Goal: Information Seeking & Learning: Learn about a topic

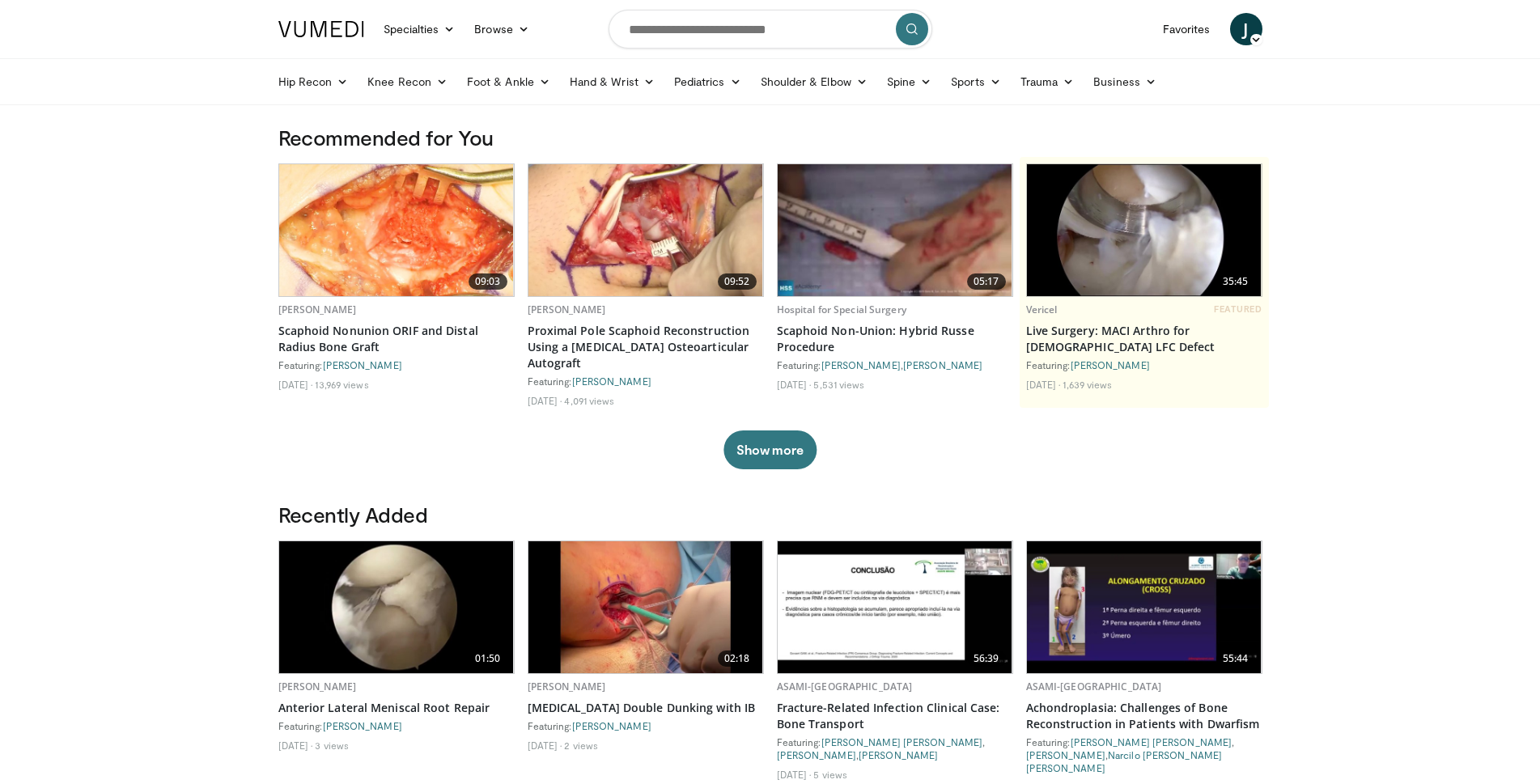
click at [730, 54] on form at bounding box center [771, 29] width 324 height 58
click at [705, 43] on input "Search topics, interventions" at bounding box center [771, 29] width 324 height 39
type input "*"
type input "**********"
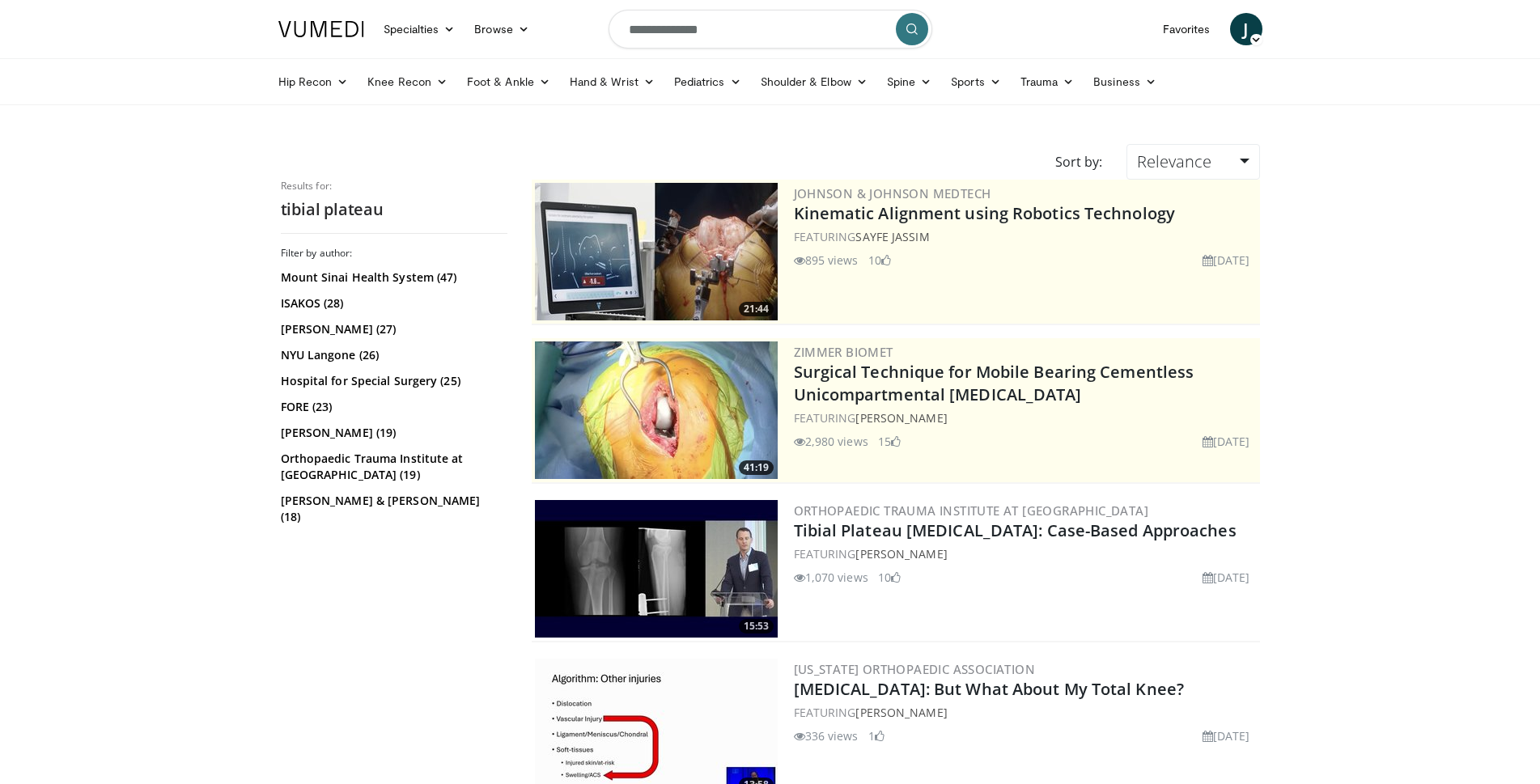
click at [597, 536] on img at bounding box center [657, 569] width 243 height 138
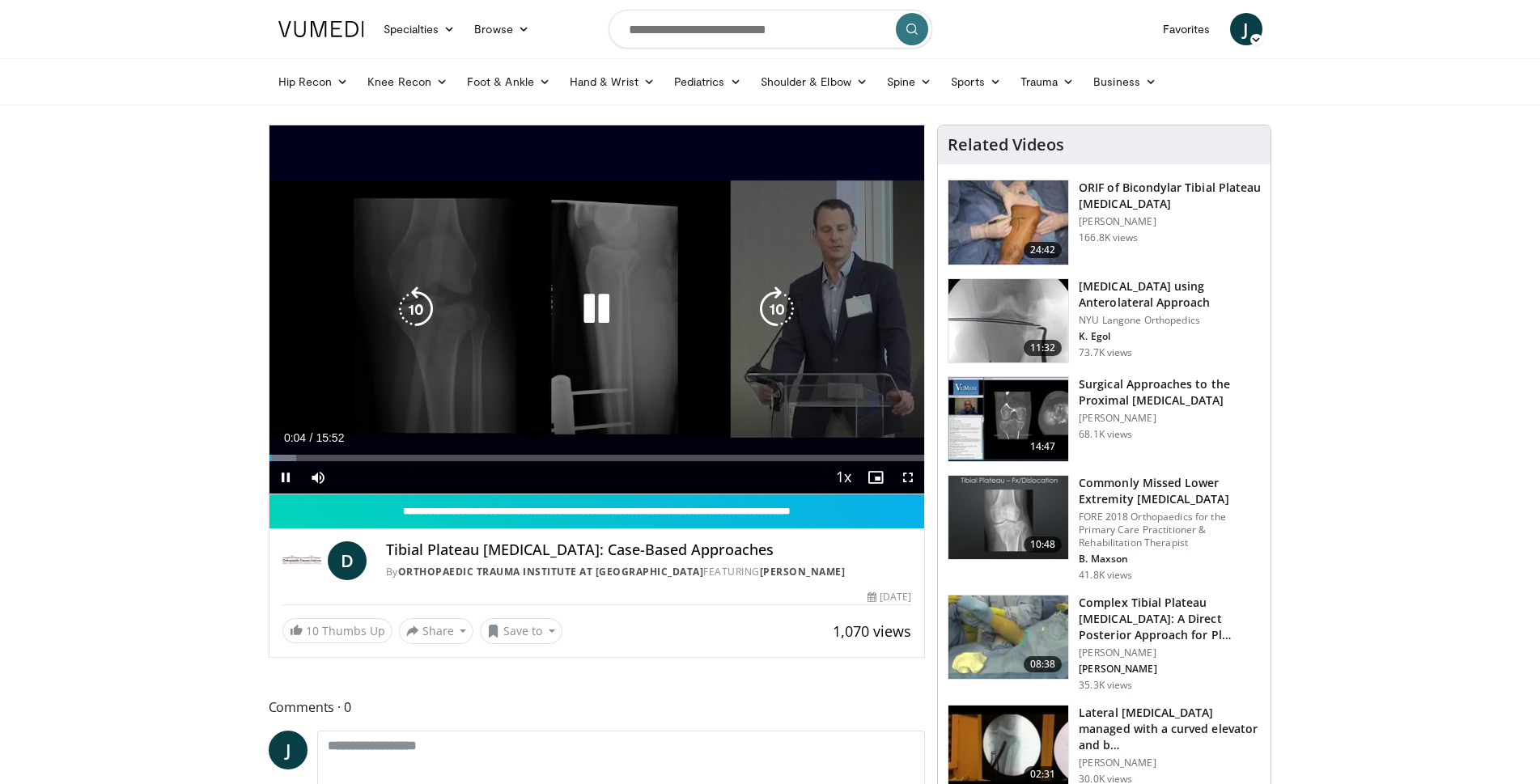
click at [615, 297] on icon "Video Player" at bounding box center [596, 309] width 45 height 45
click at [552, 326] on div "Video Player" at bounding box center [596, 309] width 393 height 33
click at [595, 290] on icon "Video Player" at bounding box center [596, 309] width 45 height 45
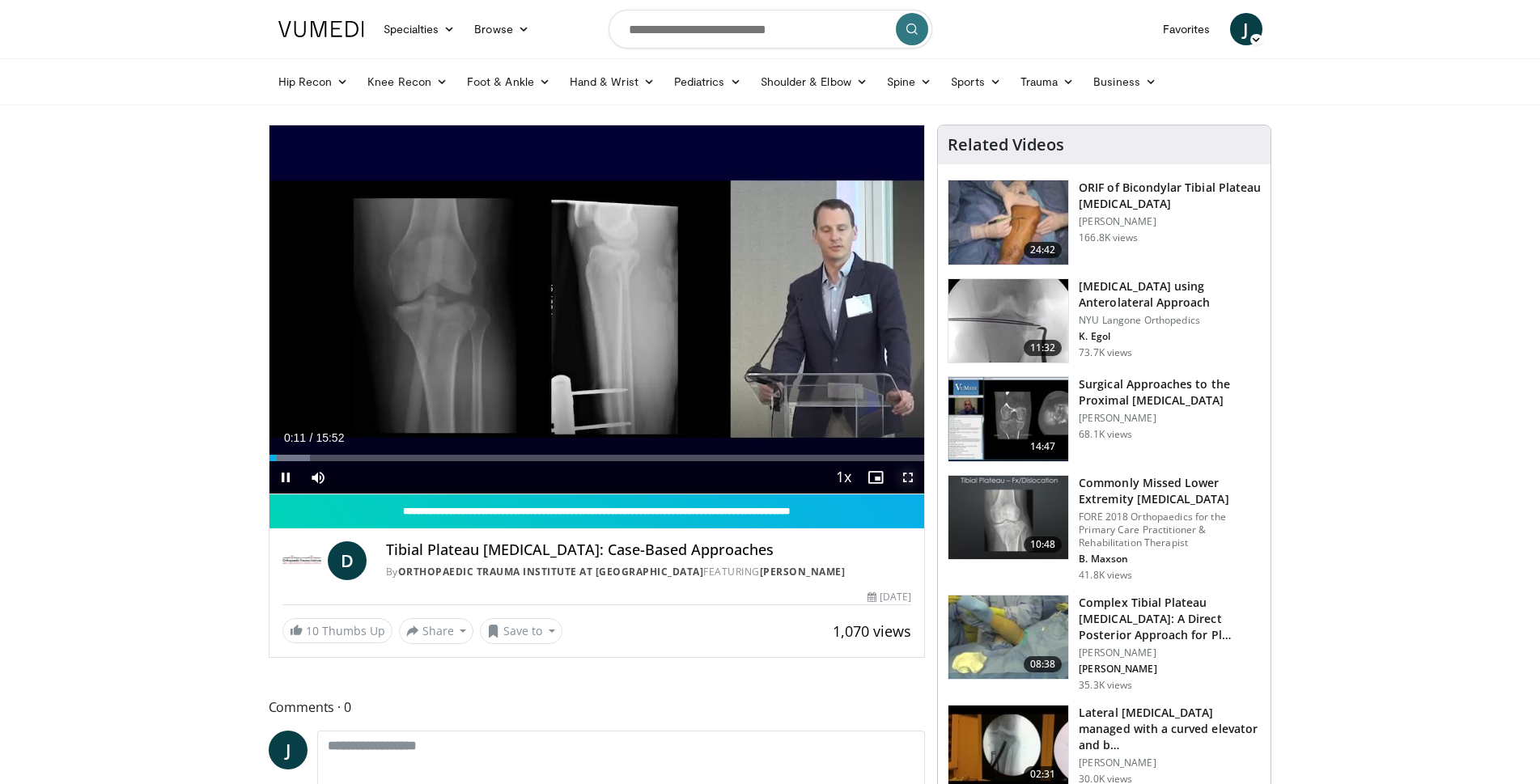
click at [903, 484] on span "Video Player" at bounding box center [908, 477] width 33 height 33
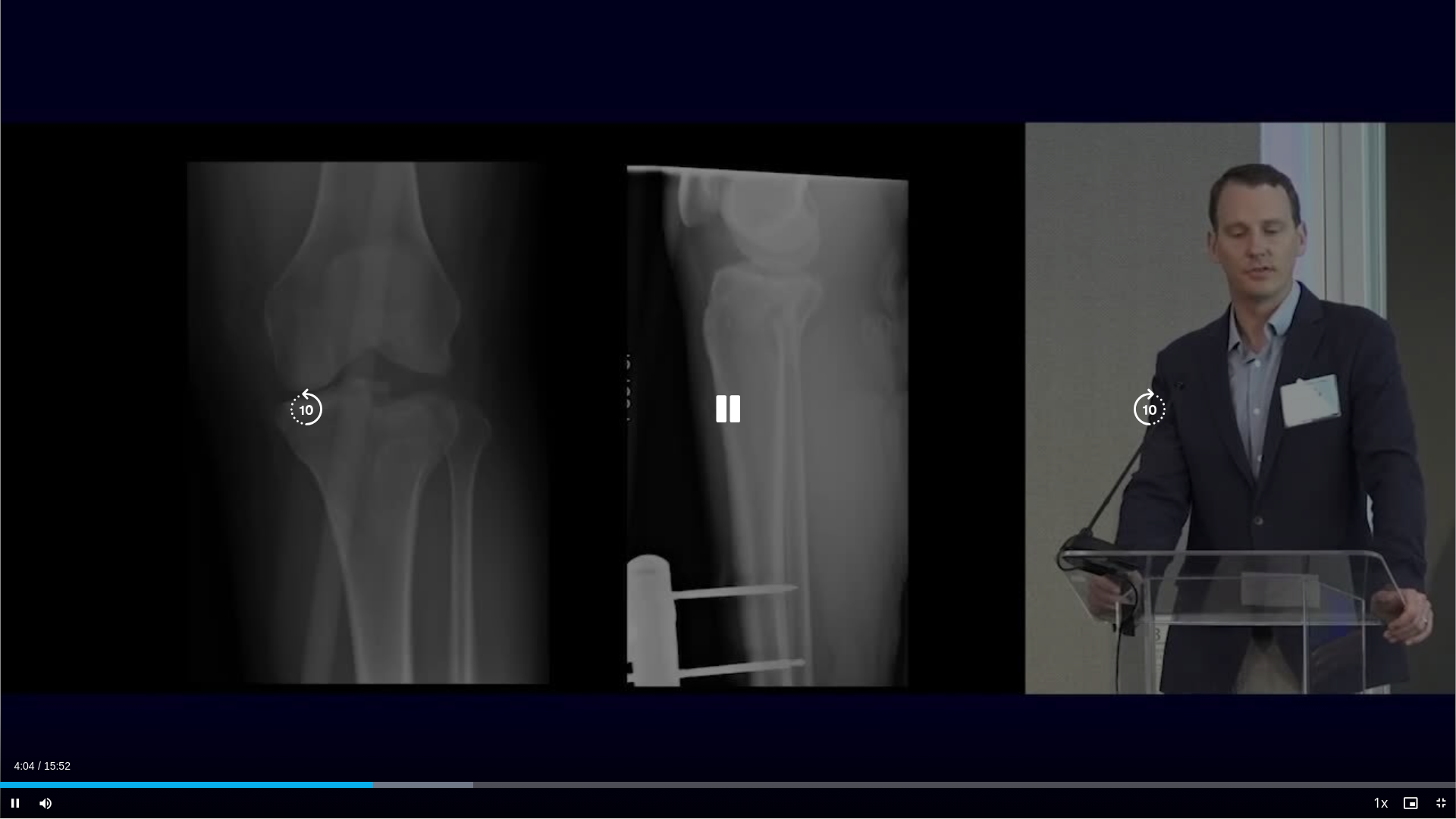
click at [572, 523] on div "10 seconds Tap to unmute" at bounding box center [728, 409] width 1456 height 818
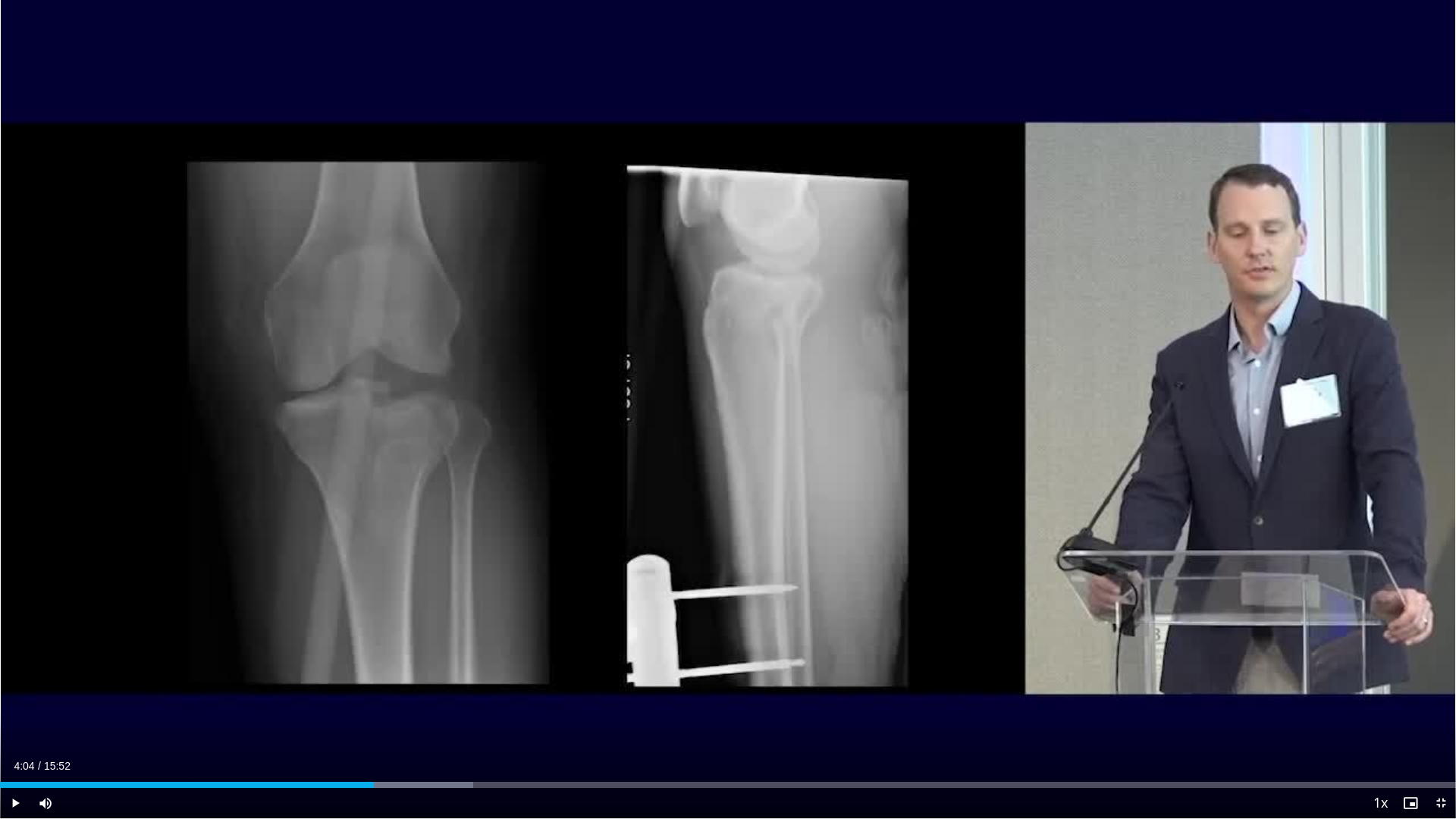
click at [572, 523] on div "10 seconds Tap to unmute" at bounding box center [728, 409] width 1456 height 818
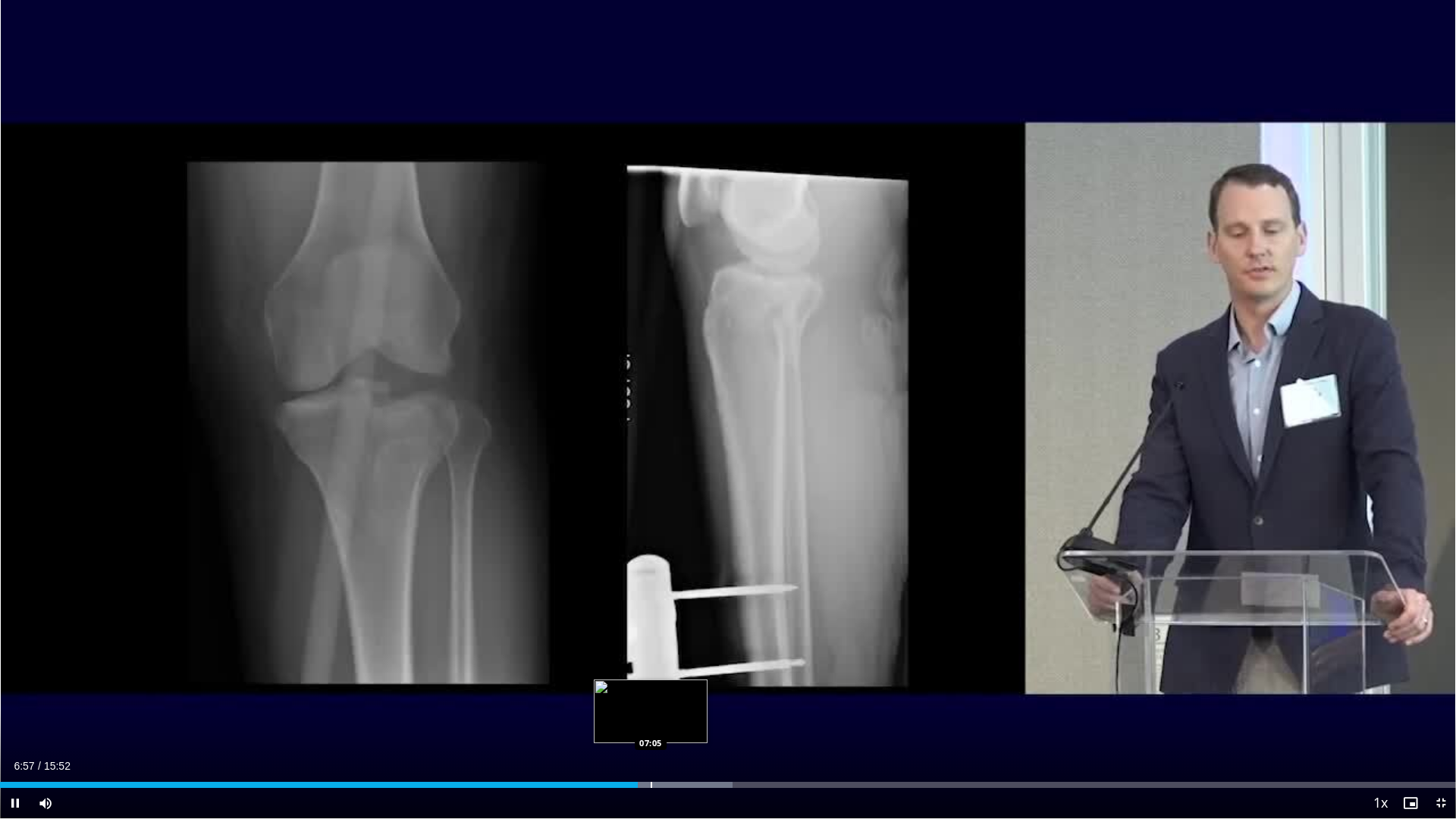
click at [651, 734] on div "Progress Bar" at bounding box center [651, 785] width 2 height 6
click at [678, 734] on div "Progress Bar" at bounding box center [678, 785] width 2 height 6
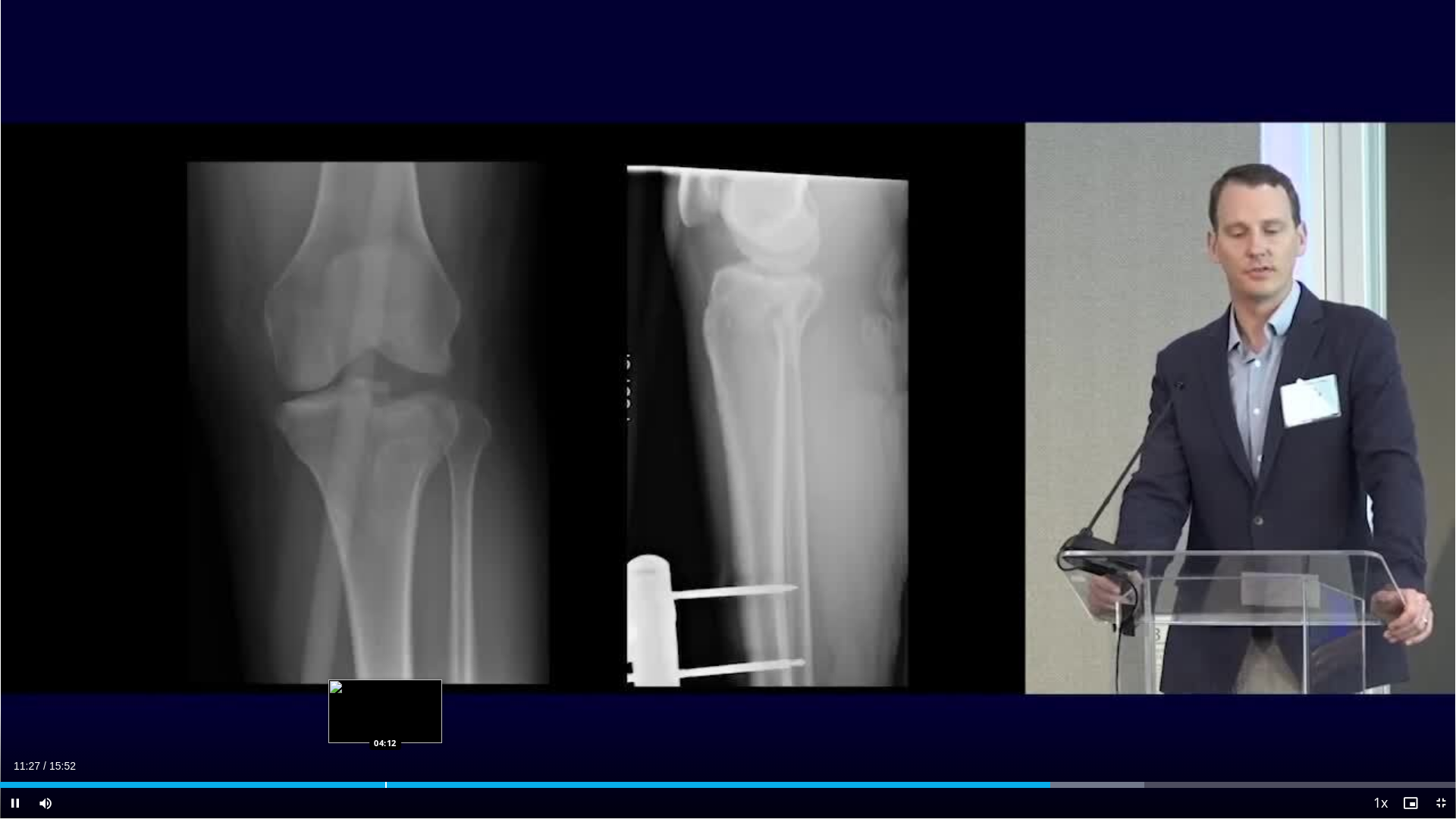
click at [387, 734] on div "Progress Bar" at bounding box center [386, 785] width 2 height 6
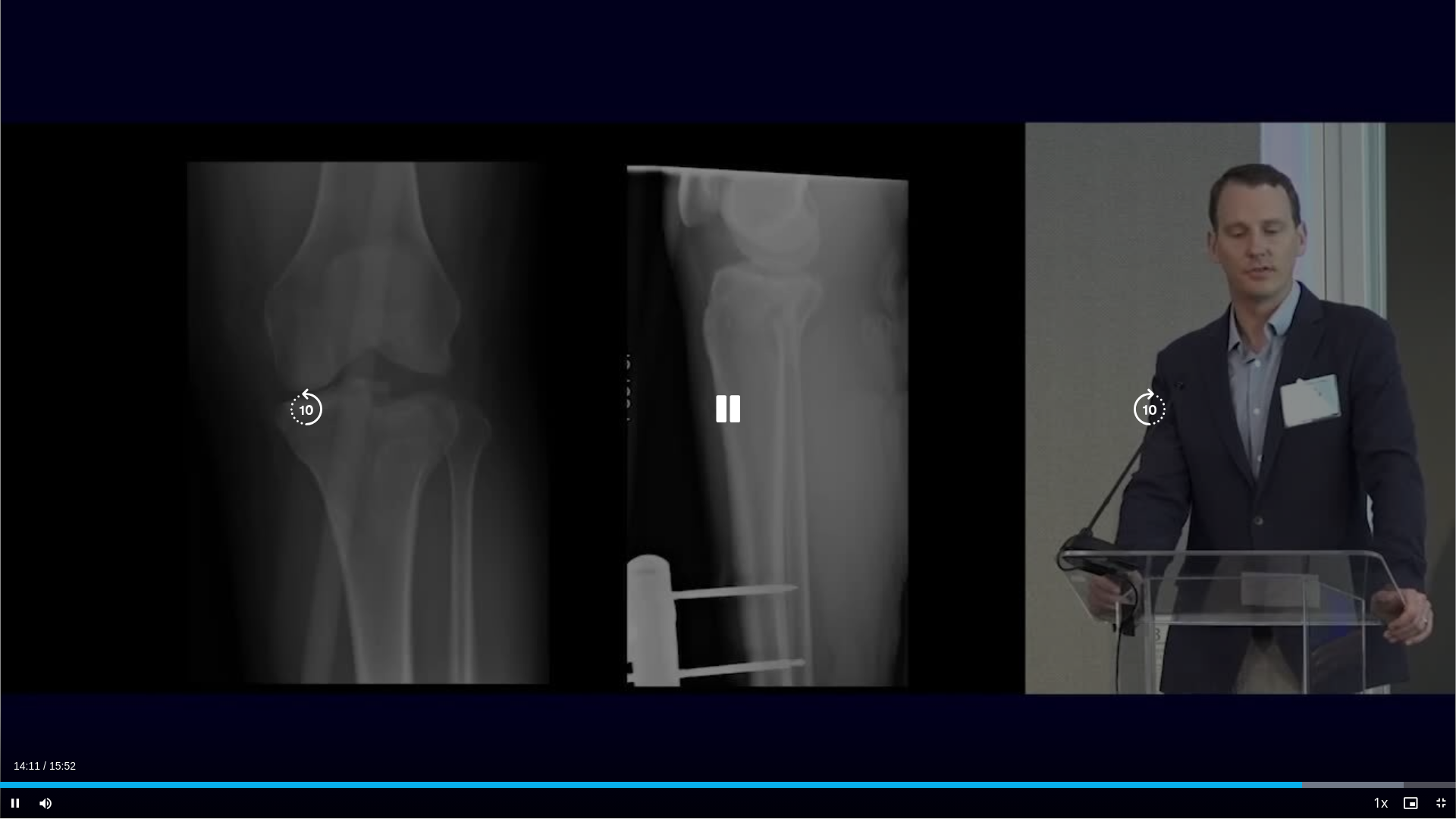
drag, startPoint x: 1292, startPoint y: 781, endPoint x: 1282, endPoint y: 783, distance: 10.2
click at [1289, 734] on div "Loaded : 96.40% 14:11 14:05" at bounding box center [728, 780] width 1456 height 14
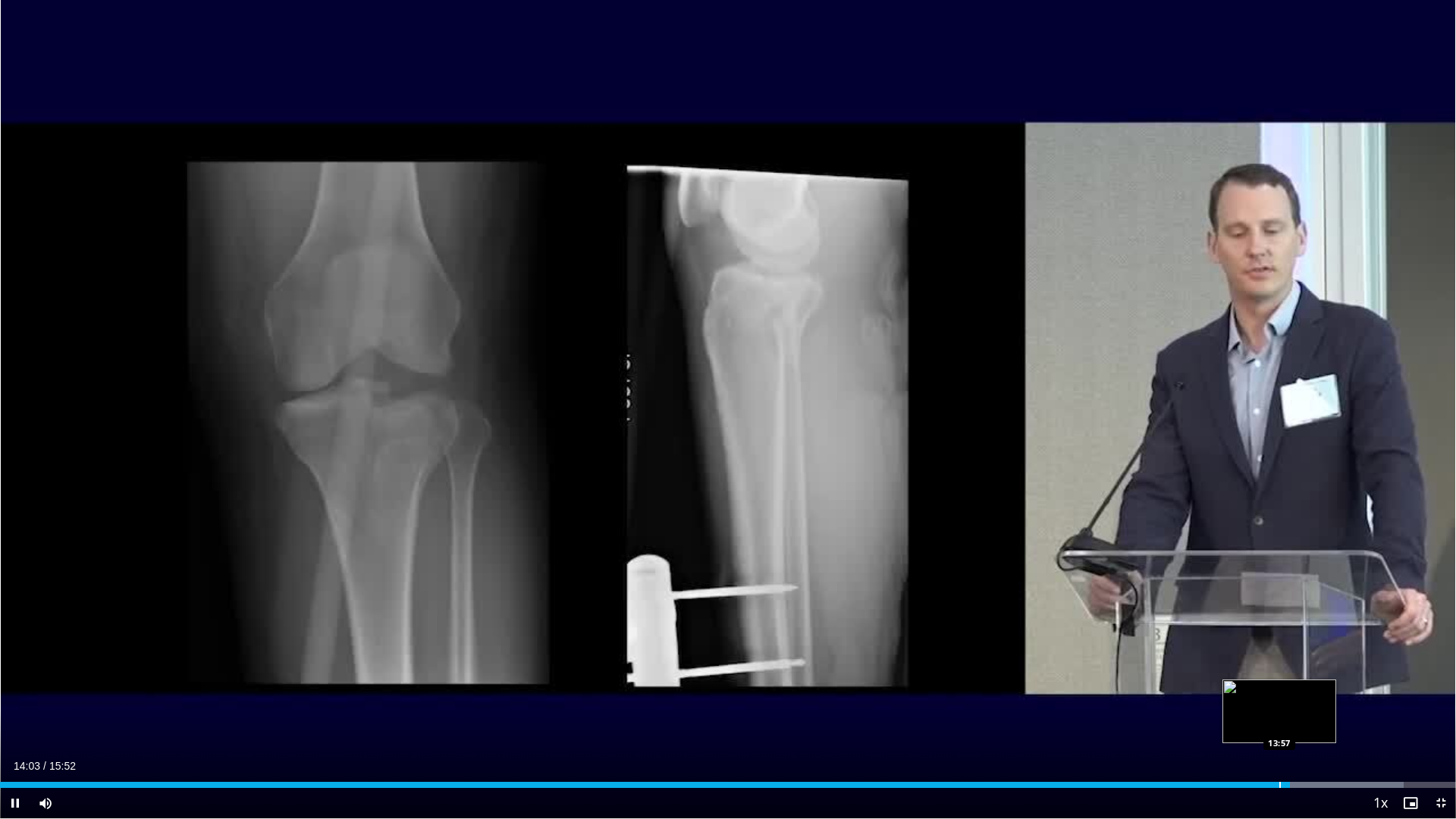
click at [1279, 734] on div "Progress Bar" at bounding box center [1280, 785] width 2 height 6
click at [1349, 734] on div "Loaded : 96.40% 14:17 14:45" at bounding box center [728, 780] width 1456 height 14
click at [1360, 734] on div "Loaded : 99.54% 14:44 14:49" at bounding box center [728, 785] width 1456 height 6
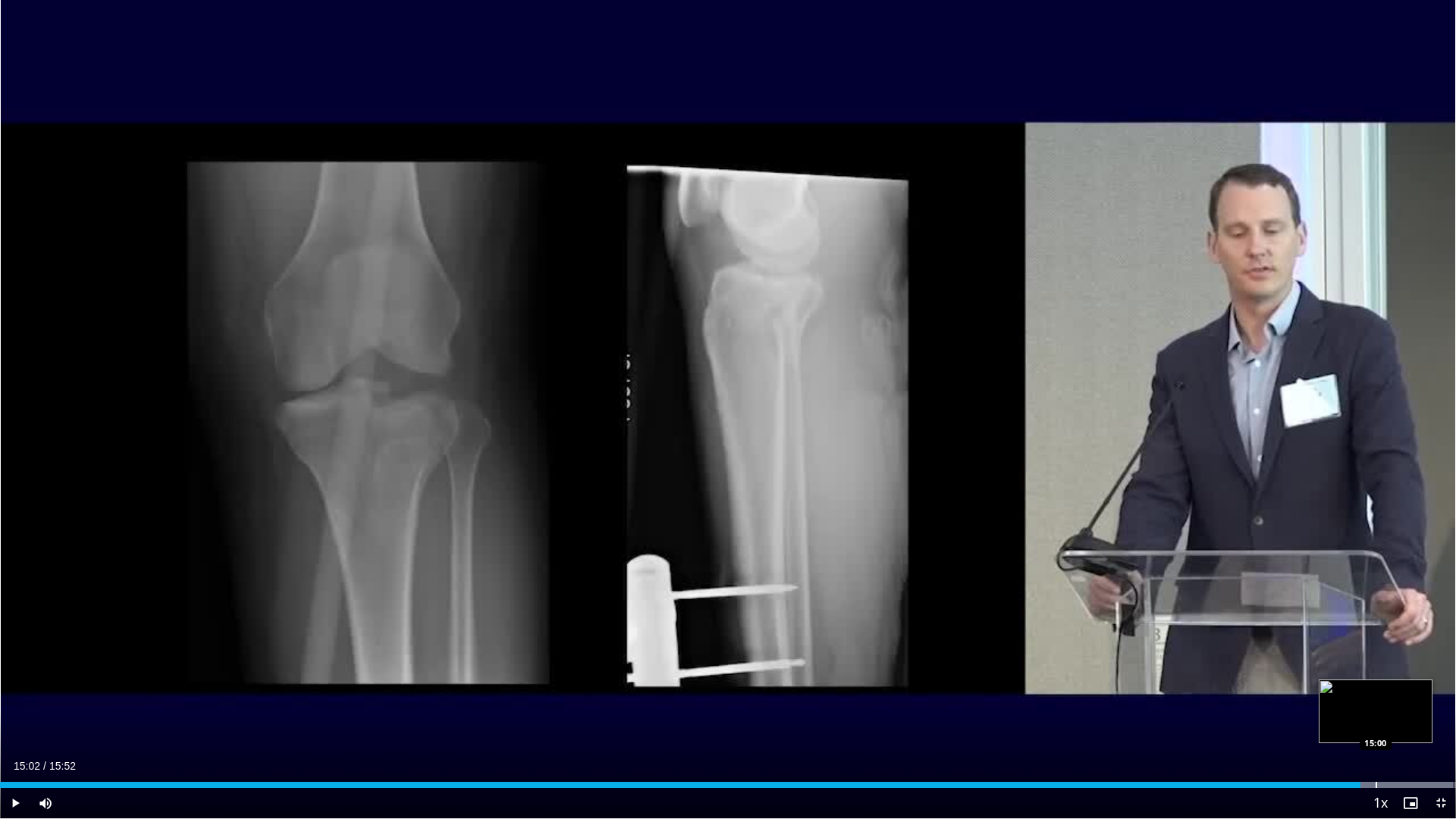
click at [1379, 734] on div "Progress Bar" at bounding box center [1384, 785] width 138 height 6
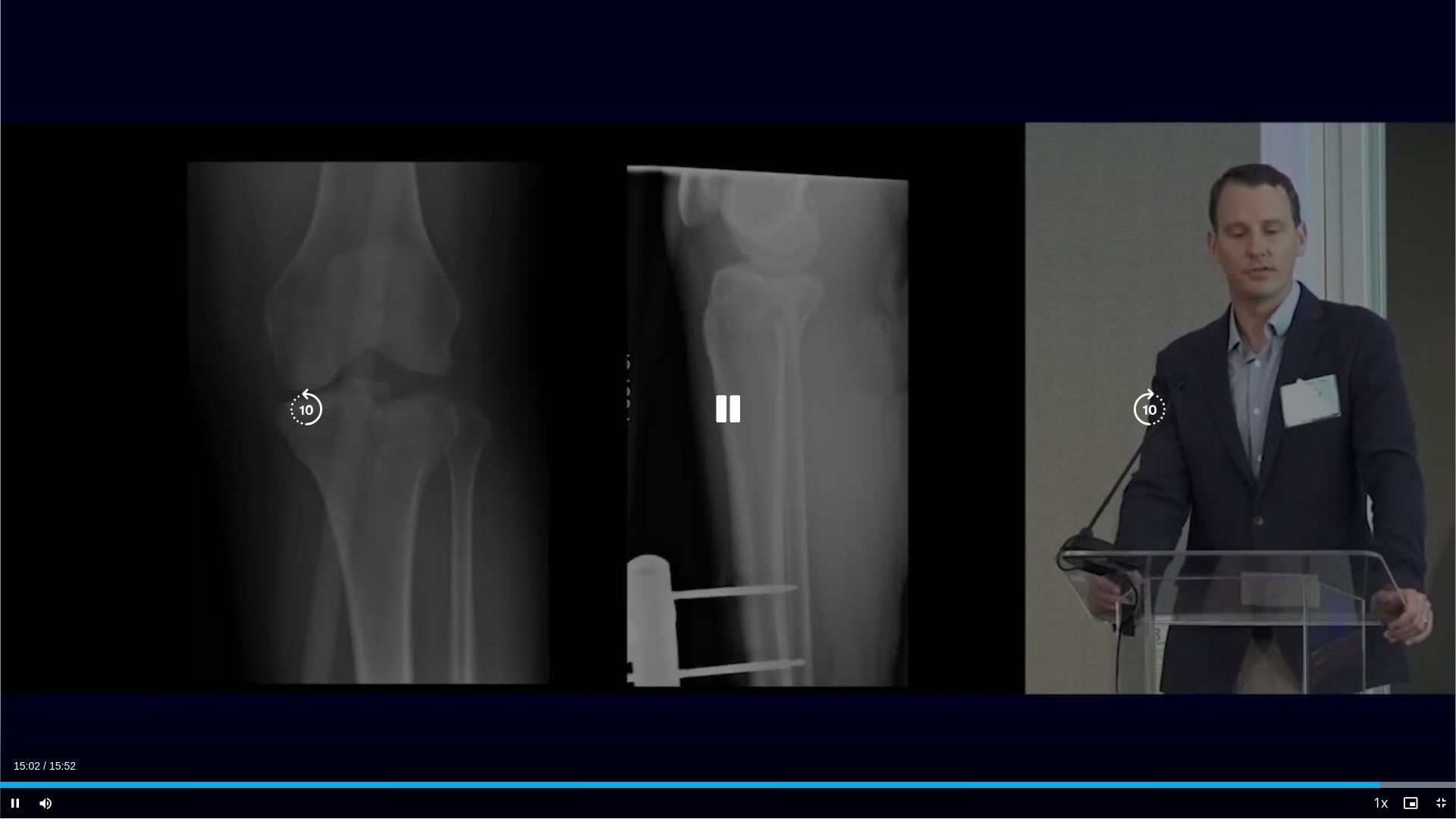
click at [778, 505] on div "10 seconds Tap to unmute" at bounding box center [728, 409] width 1456 height 818
click at [1014, 595] on div "10 seconds Tap to unmute" at bounding box center [728, 409] width 1456 height 818
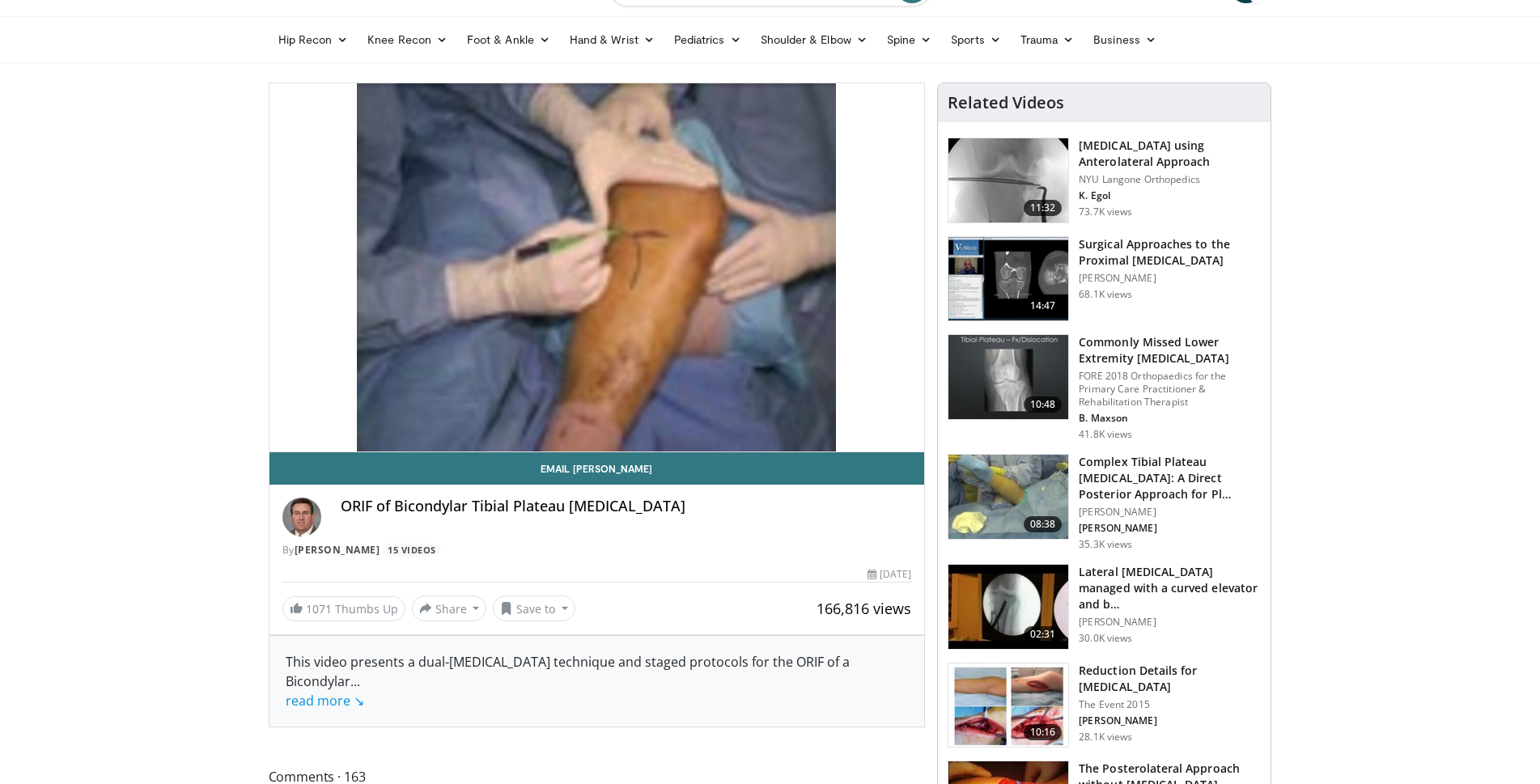
scroll to position [38, 0]
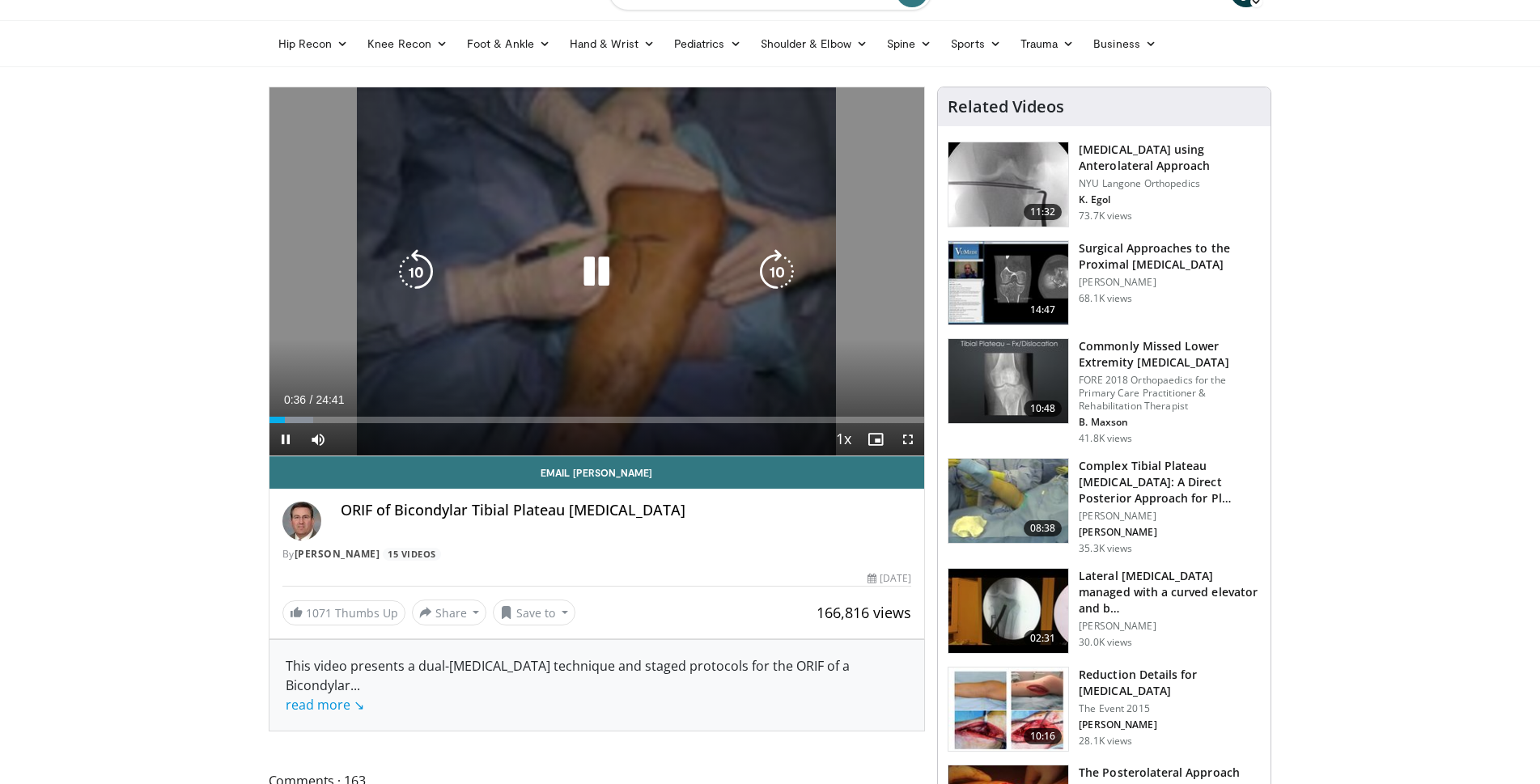
click at [611, 270] on icon "Video Player" at bounding box center [596, 271] width 45 height 45
